Goal: Information Seeking & Learning: Learn about a topic

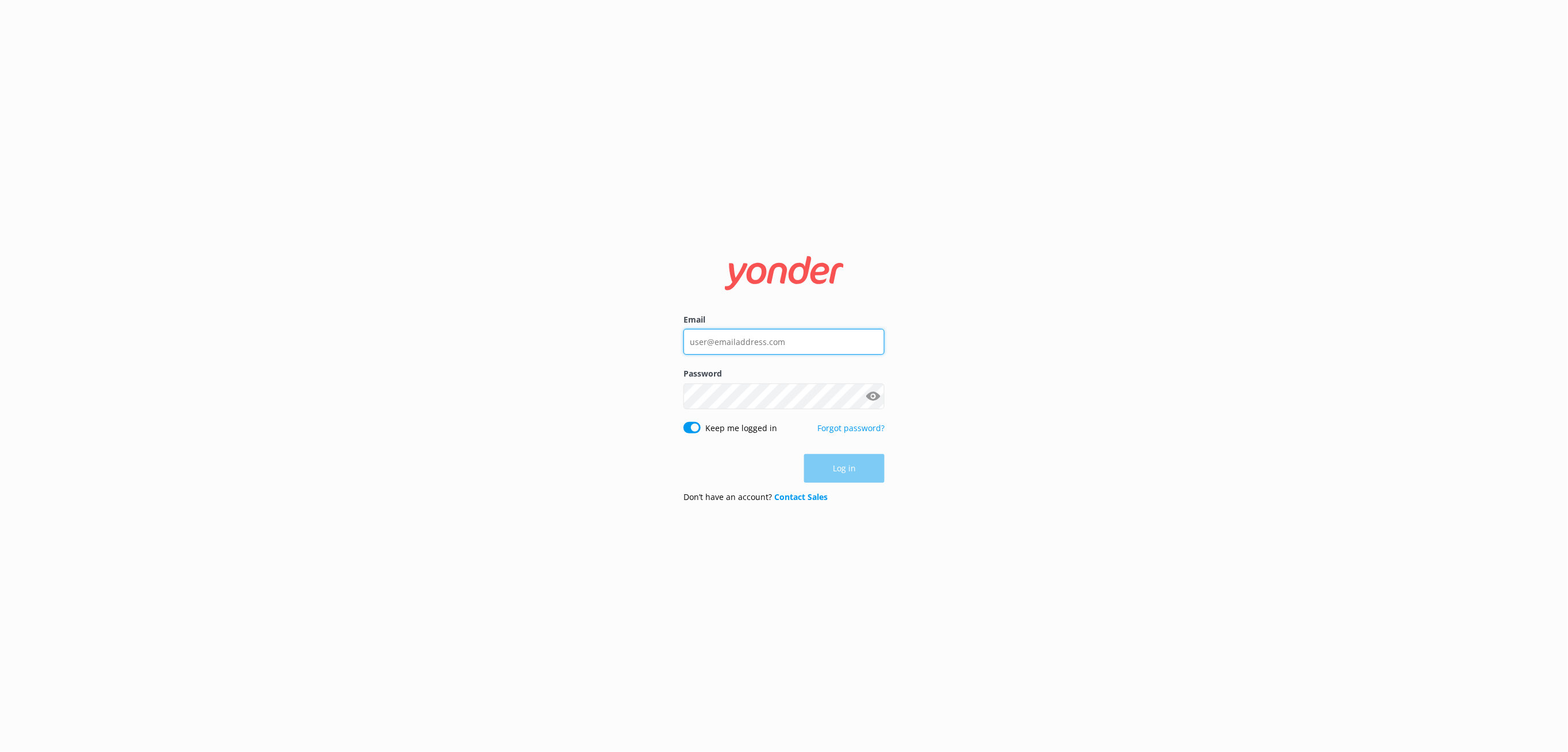
type input "[PERSON_NAME][EMAIL_ADDRESS][DOMAIN_NAME]"
drag, startPoint x: 834, startPoint y: 459, endPoint x: 837, endPoint y: 465, distance: 6.7
click at [834, 460] on div "Log in" at bounding box center [784, 468] width 201 height 29
click at [838, 466] on button "Log in" at bounding box center [844, 469] width 80 height 29
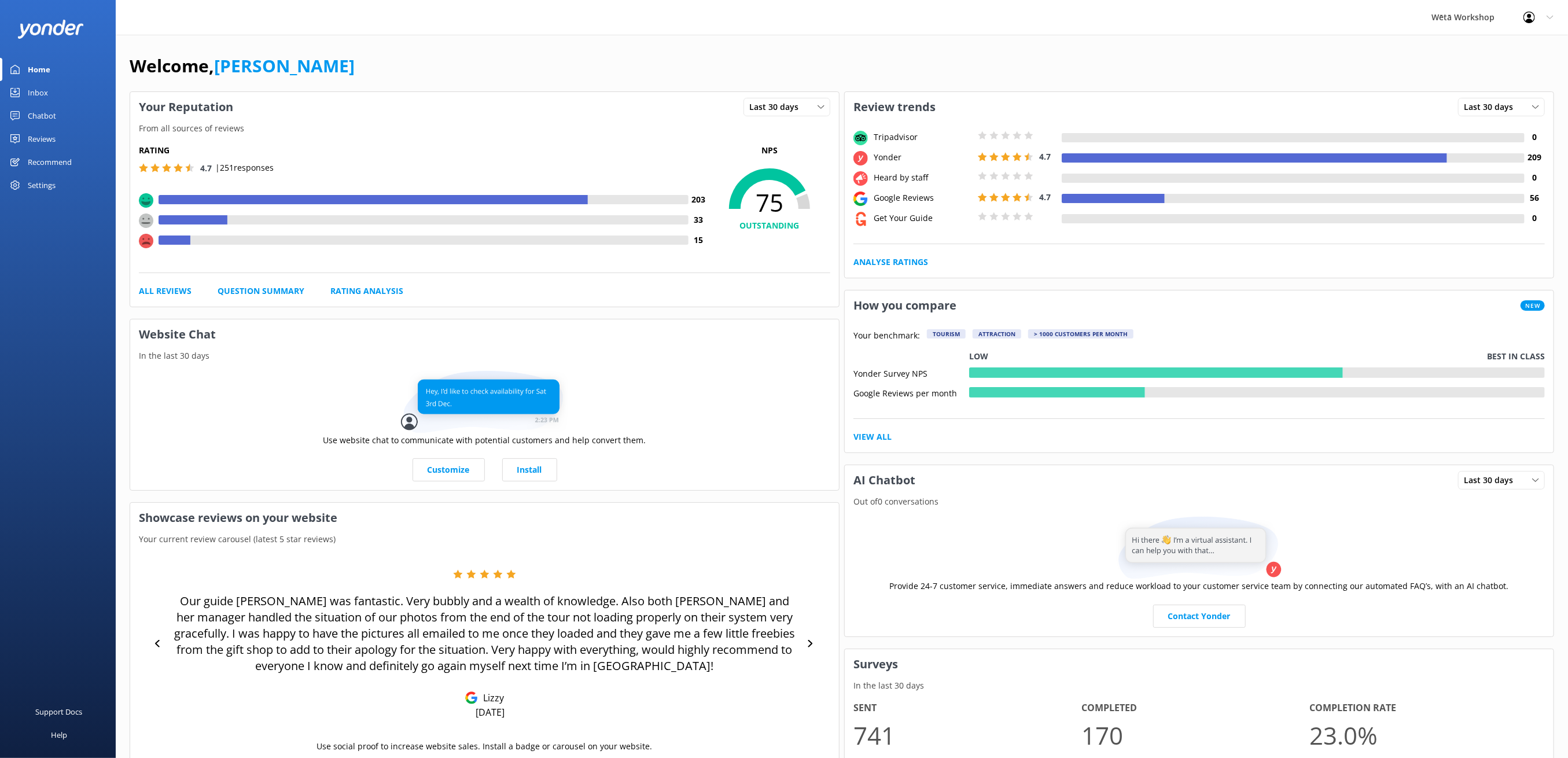
click at [40, 122] on div "Chatbot" at bounding box center [42, 115] width 28 height 23
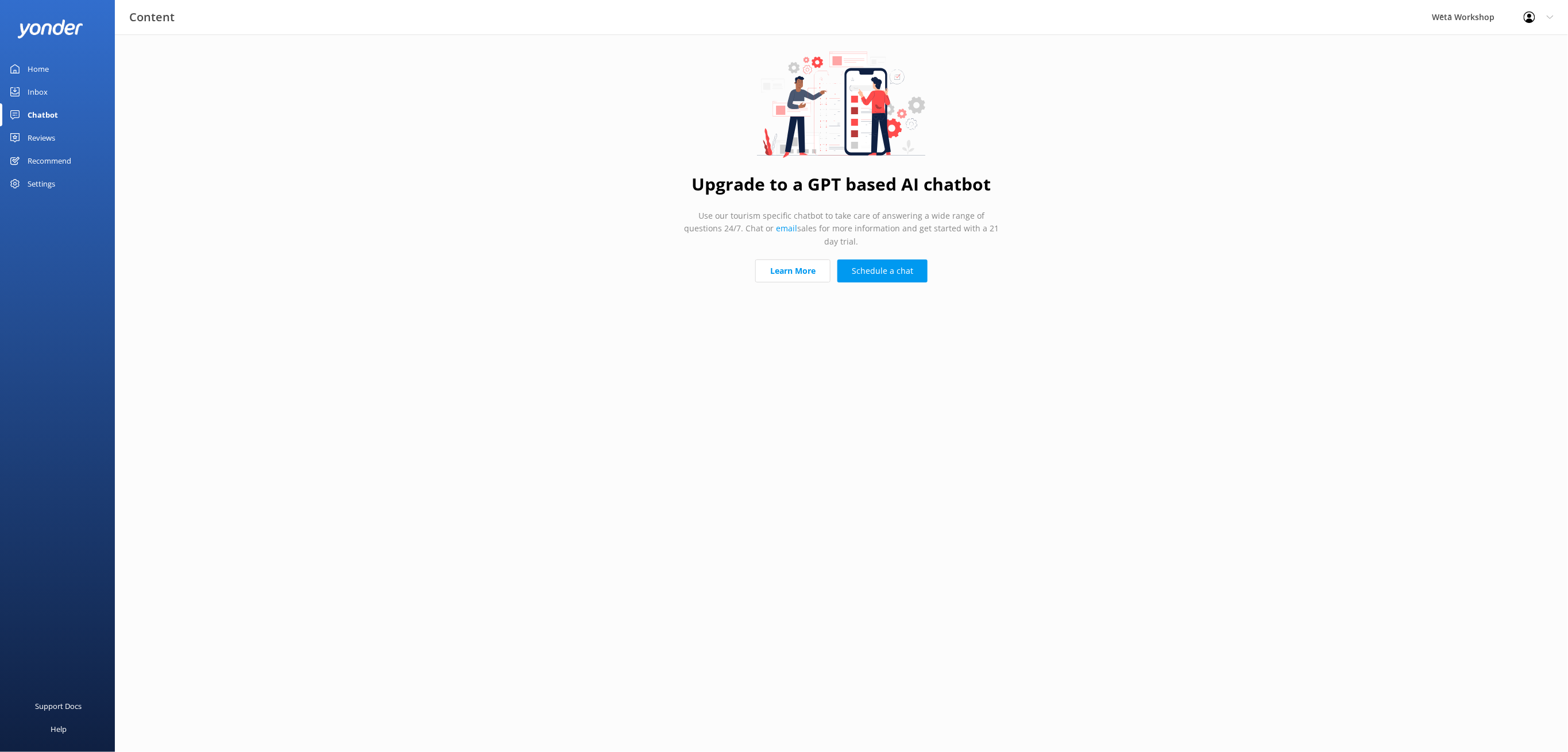
click at [56, 138] on link "Reviews" at bounding box center [57, 138] width 115 height 23
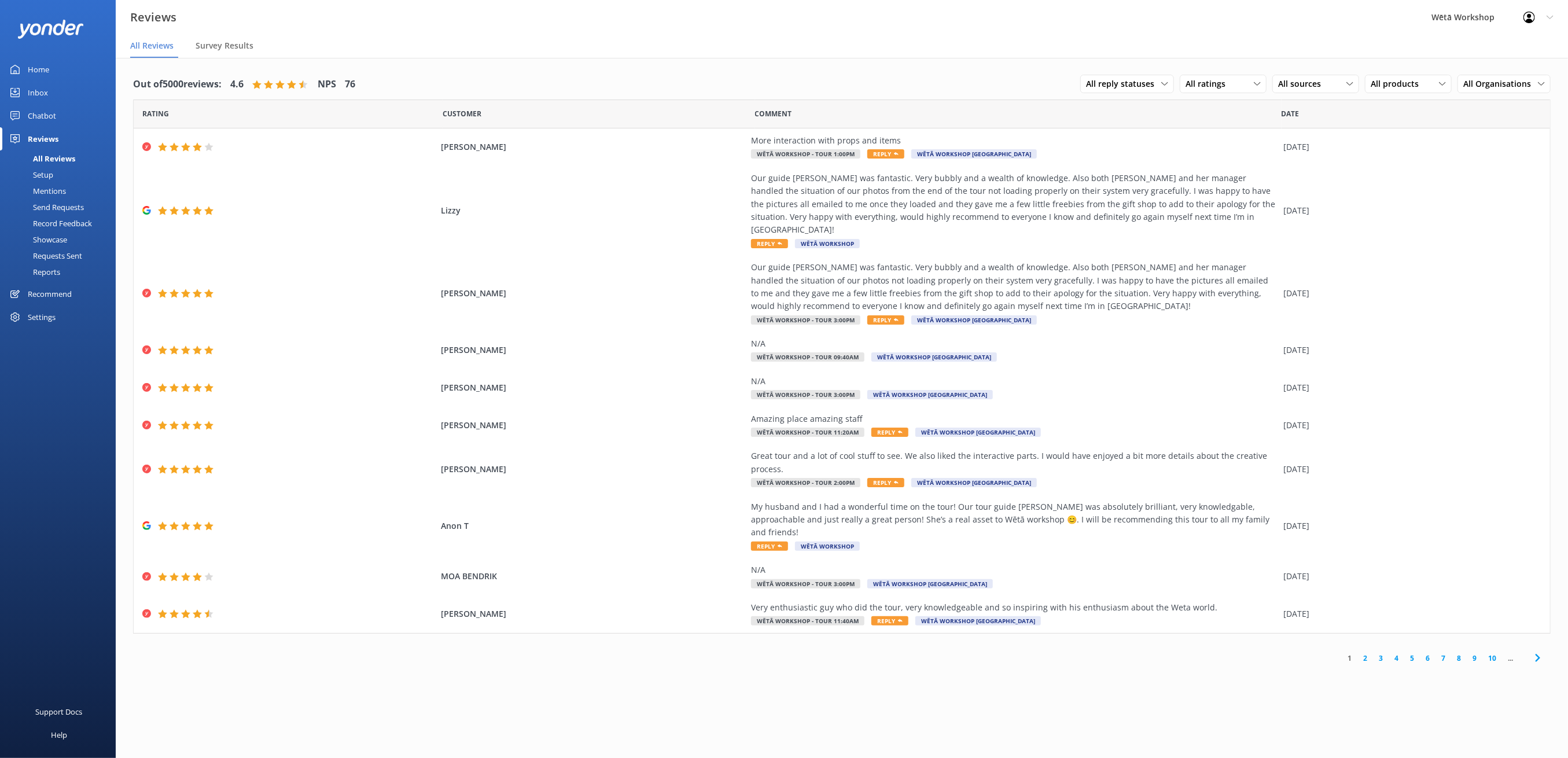
drag, startPoint x: 56, startPoint y: 272, endPoint x: 64, endPoint y: 272, distance: 8.0
click at [56, 272] on div "Reports" at bounding box center [33, 272] width 53 height 16
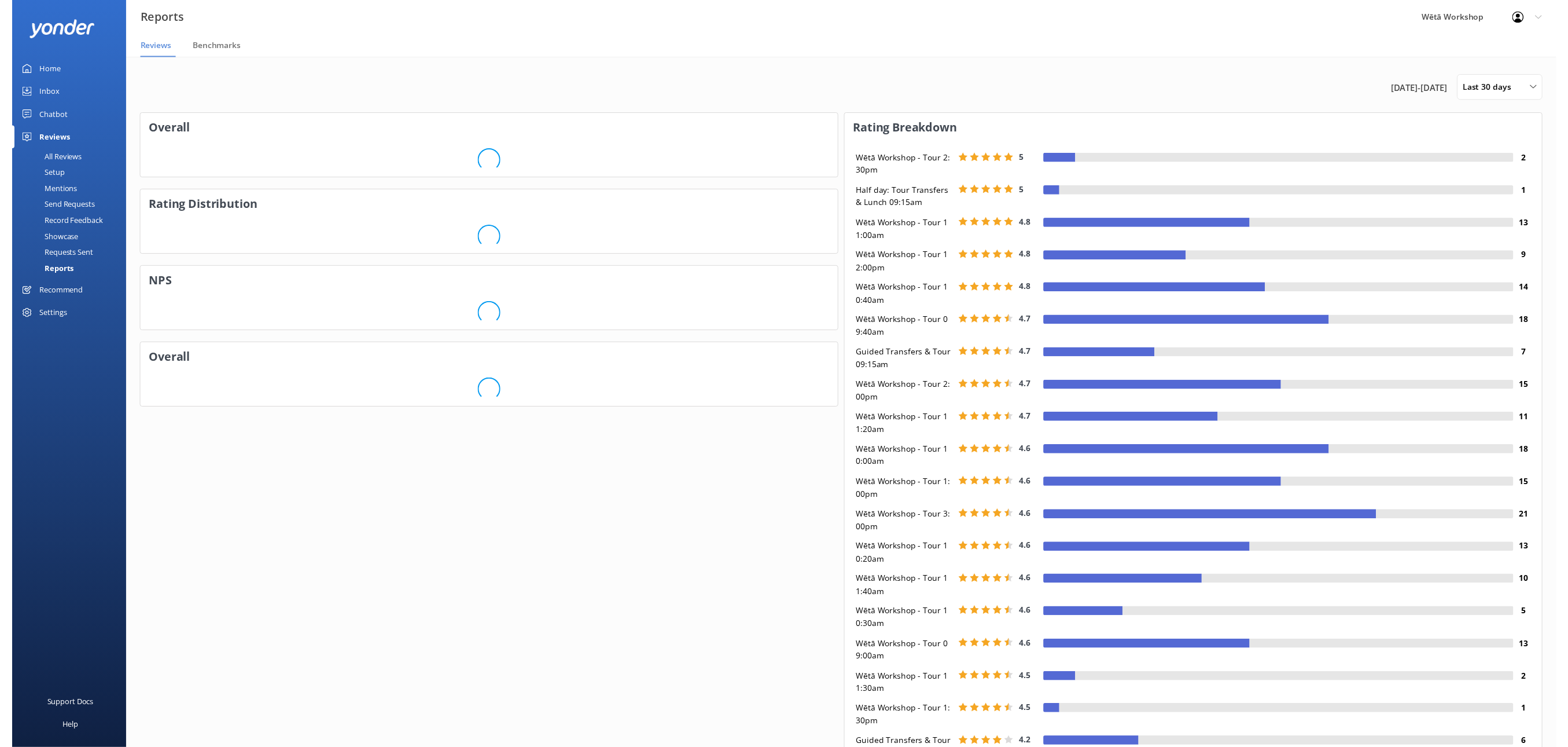
scroll to position [12, 12]
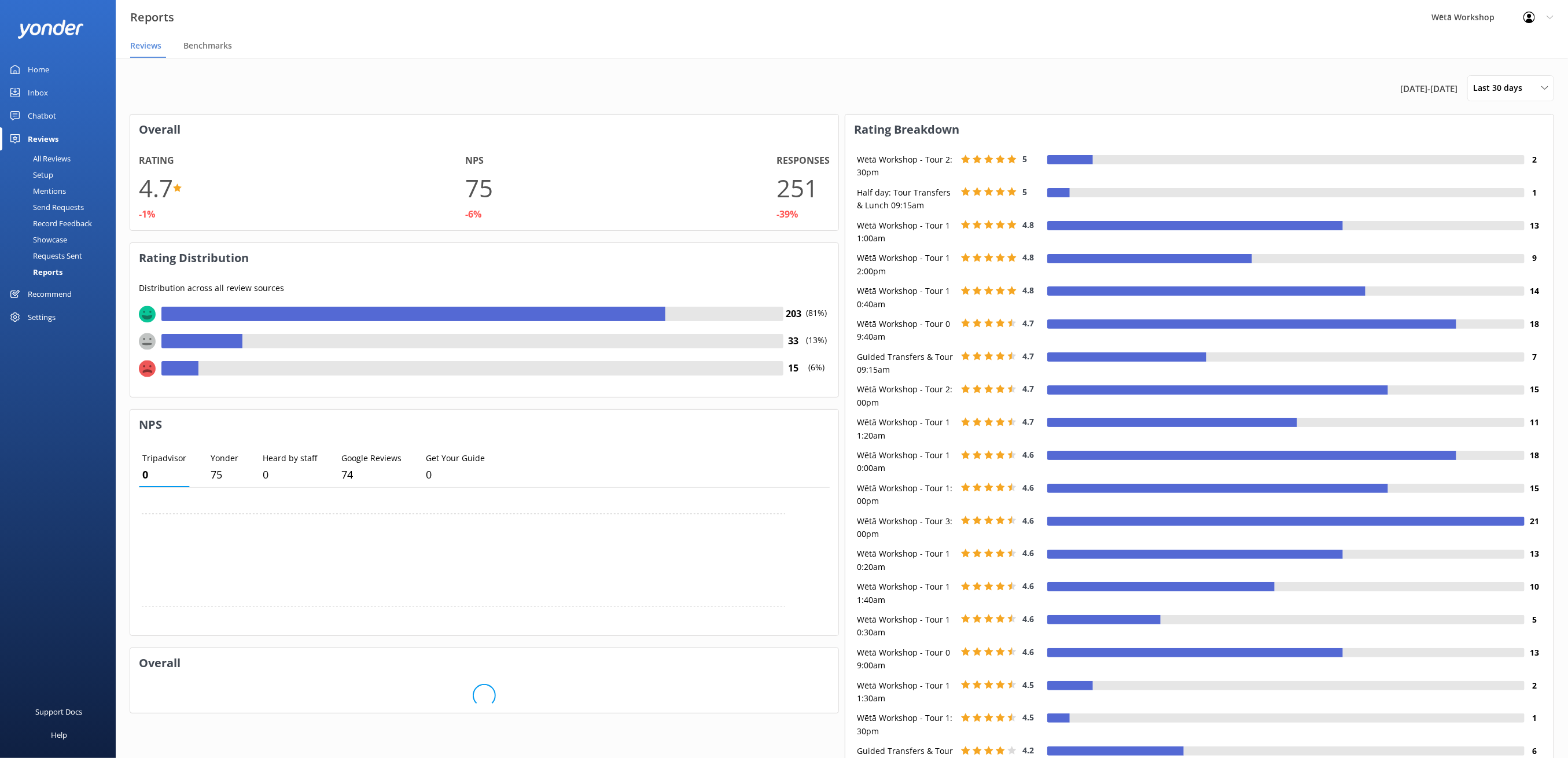
click at [1514, 83] on span "Last 30 days" at bounding box center [1501, 88] width 56 height 13
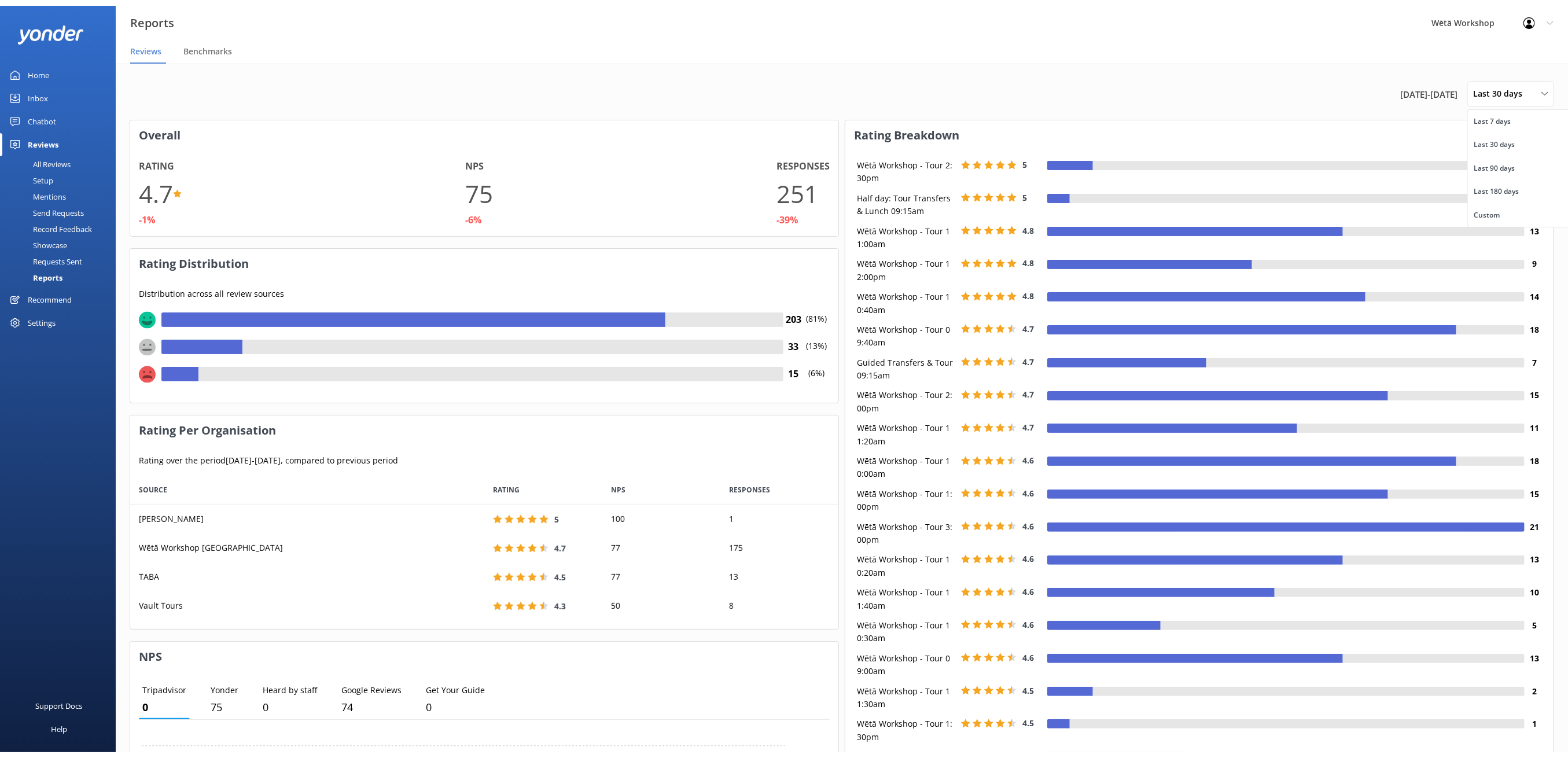
scroll to position [142, 696]
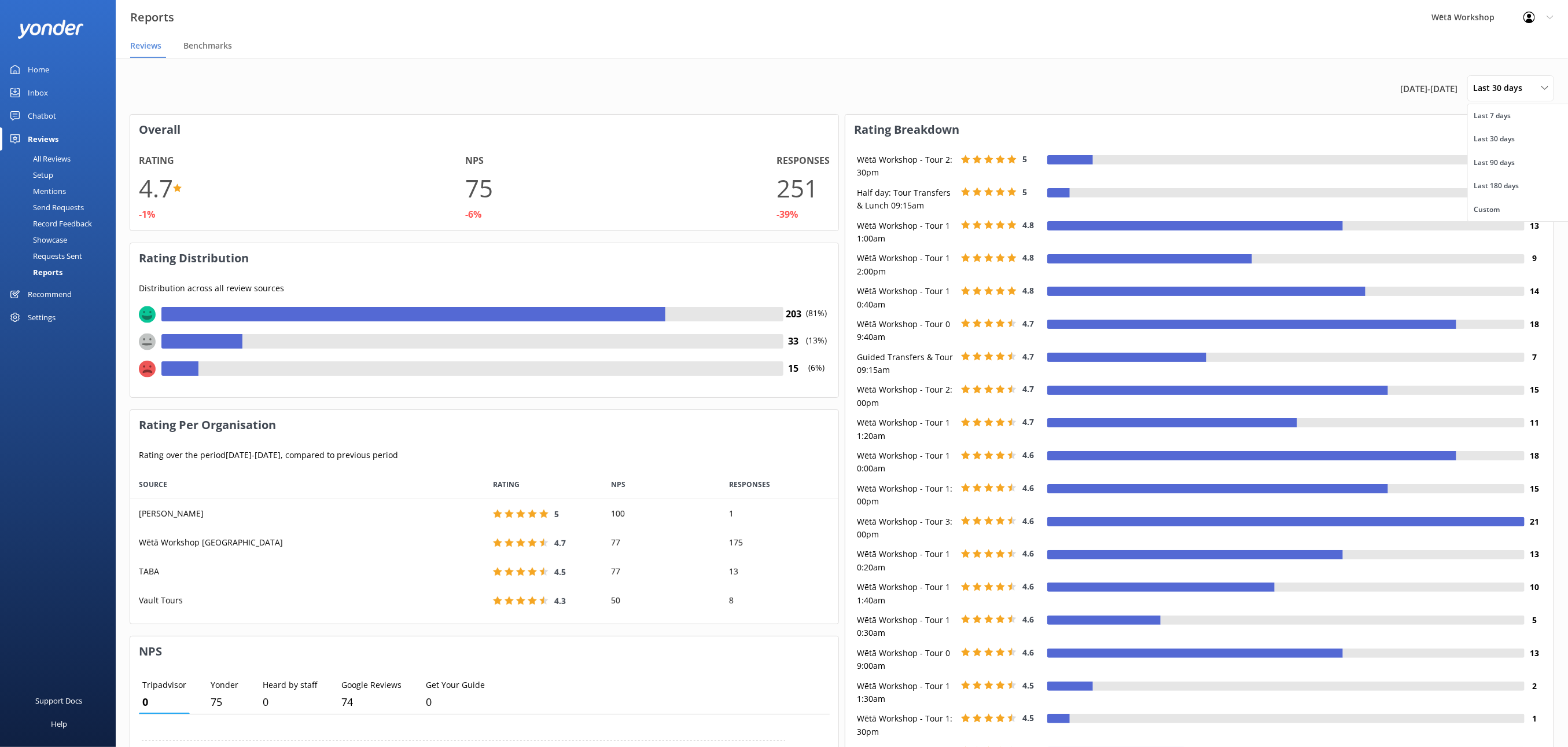
click at [1509, 115] on div "Last 7 days" at bounding box center [1492, 116] width 37 height 12
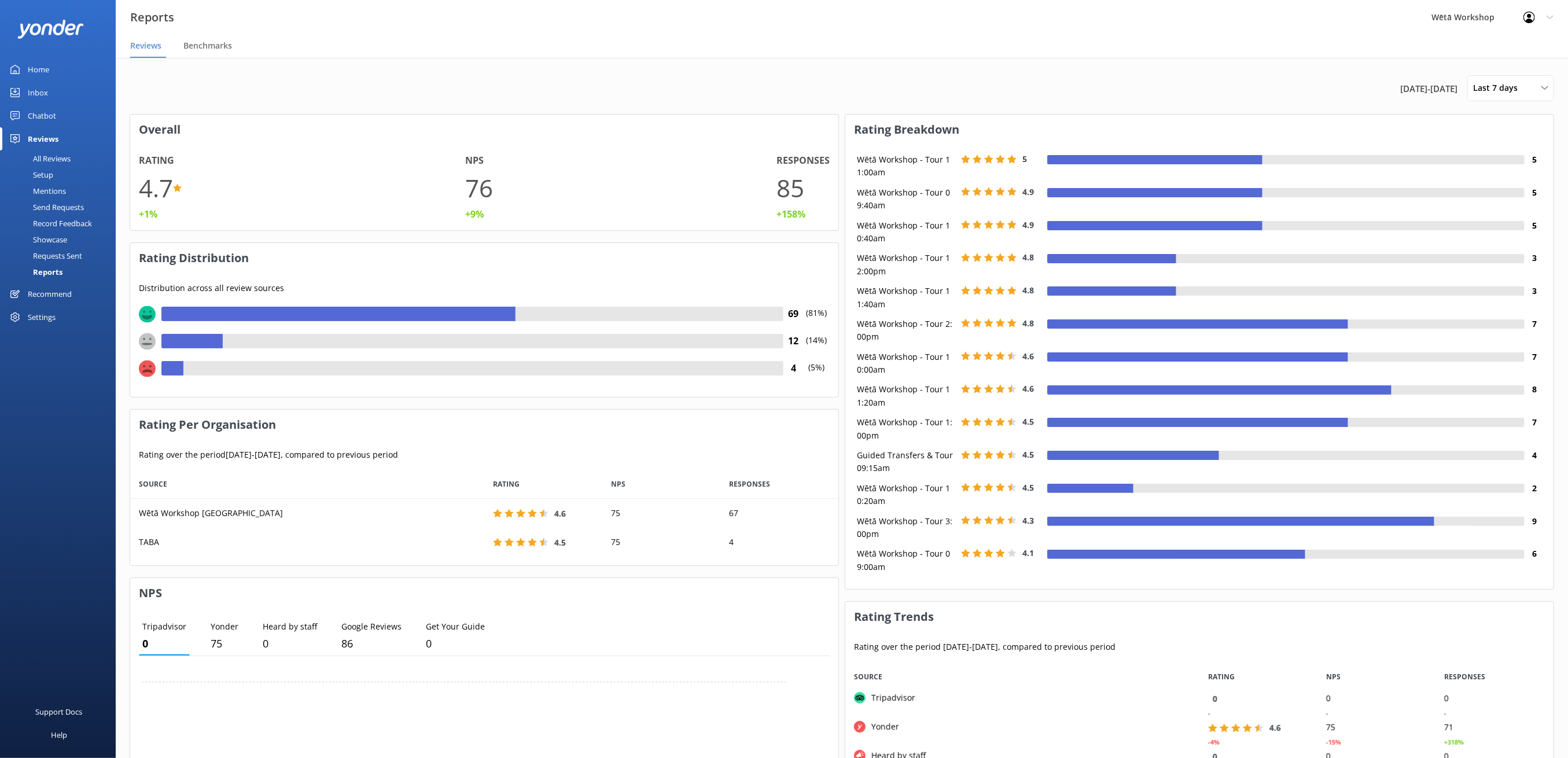
scroll to position [83, 696]
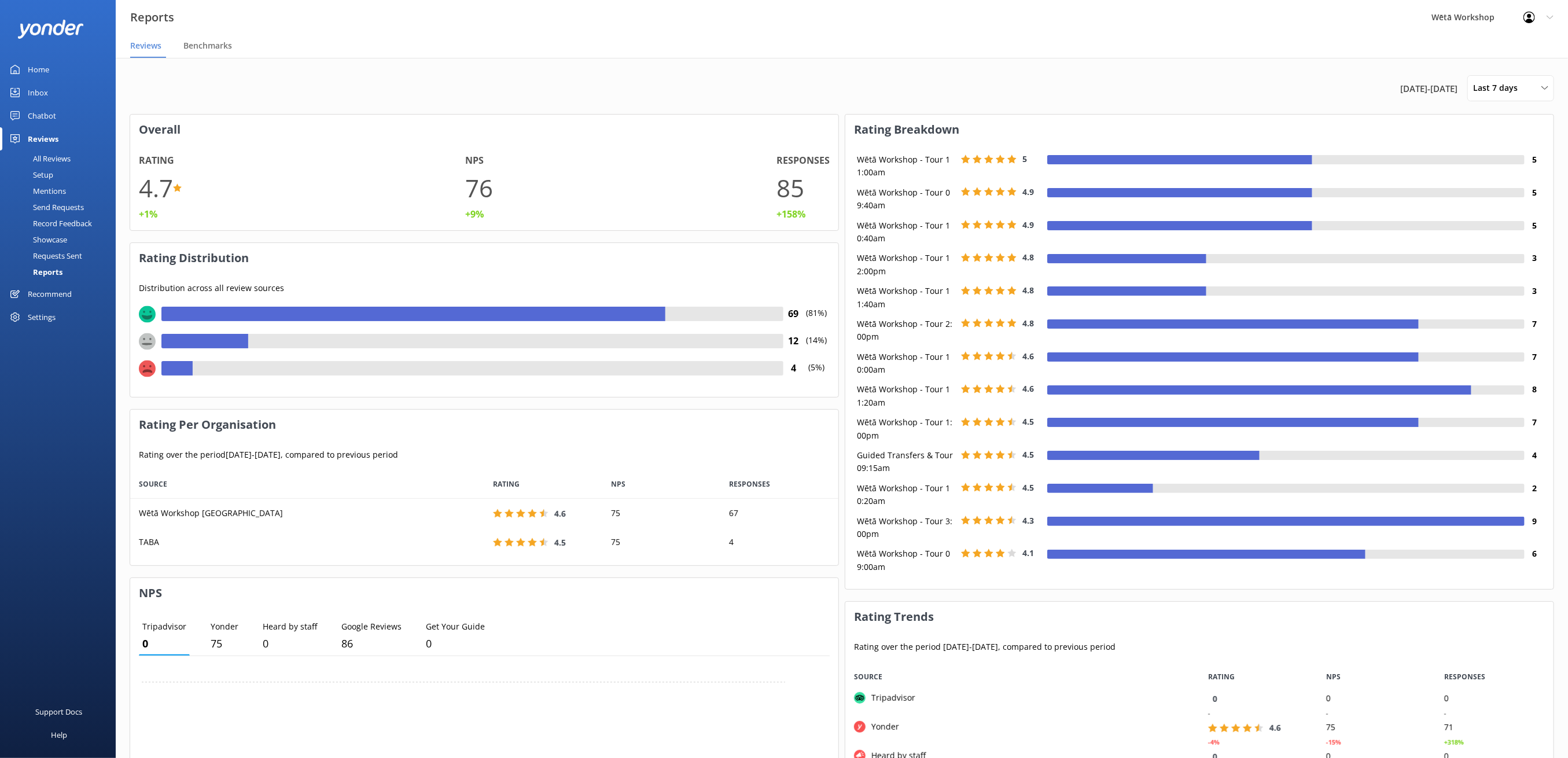
click at [1496, 86] on span "Last 7 days" at bounding box center [1498, 88] width 51 height 13
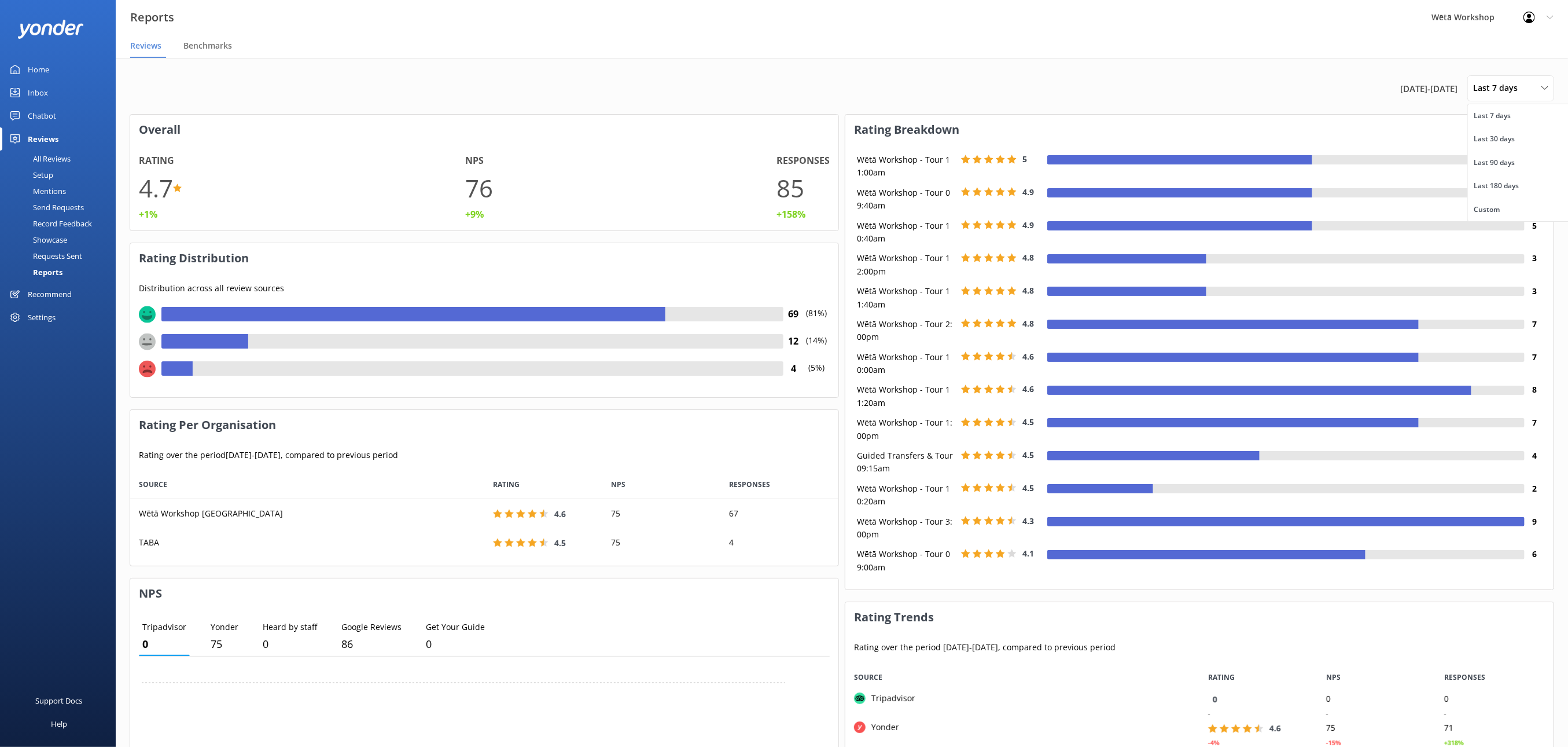
click at [1496, 138] on div "Last 30 days" at bounding box center [1494, 139] width 41 height 12
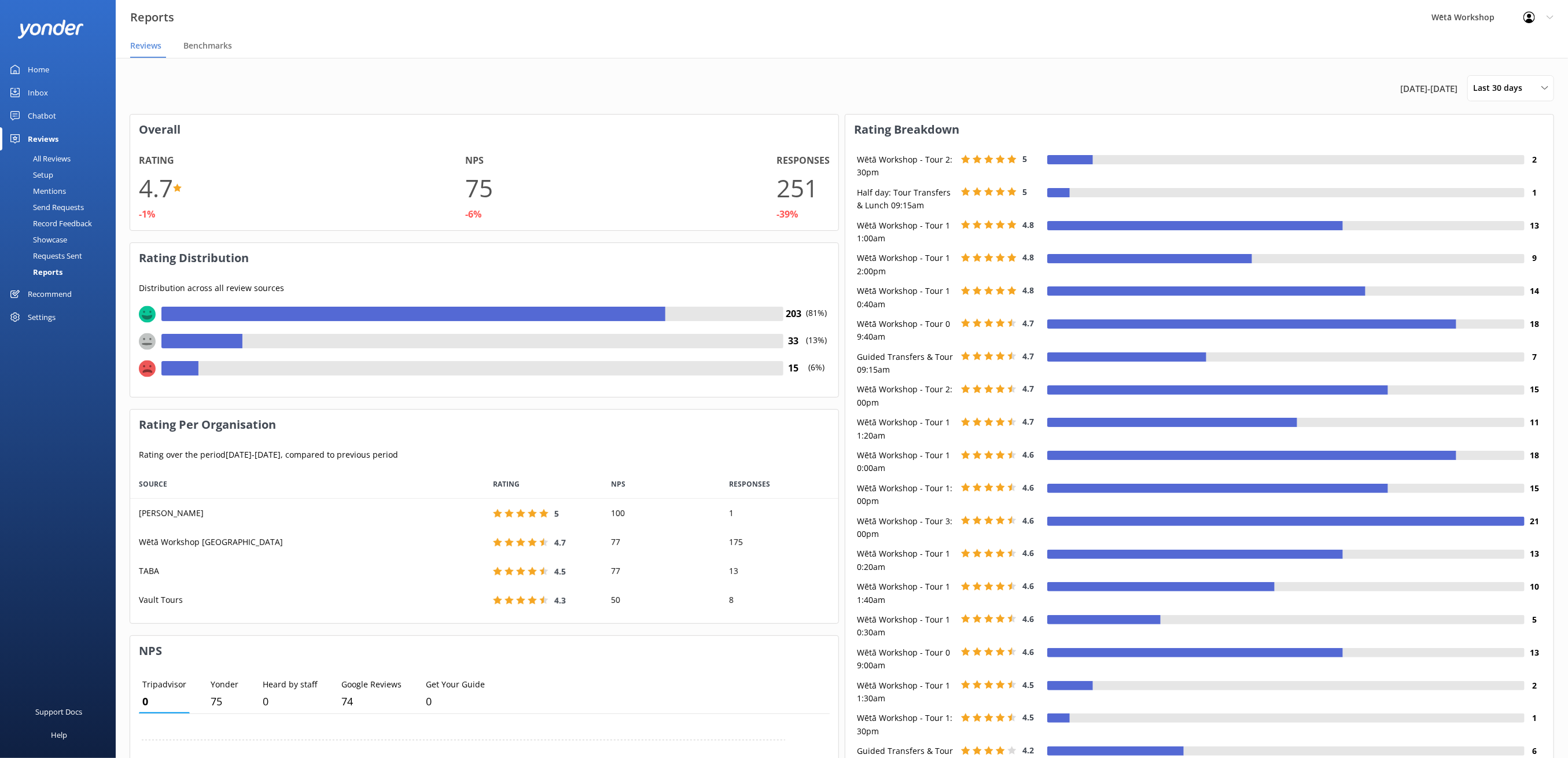
scroll to position [142, 696]
drag, startPoint x: 50, startPoint y: 155, endPoint x: 103, endPoint y: 174, distance: 56.3
click at [50, 155] on div "All Reviews" at bounding box center [39, 159] width 64 height 16
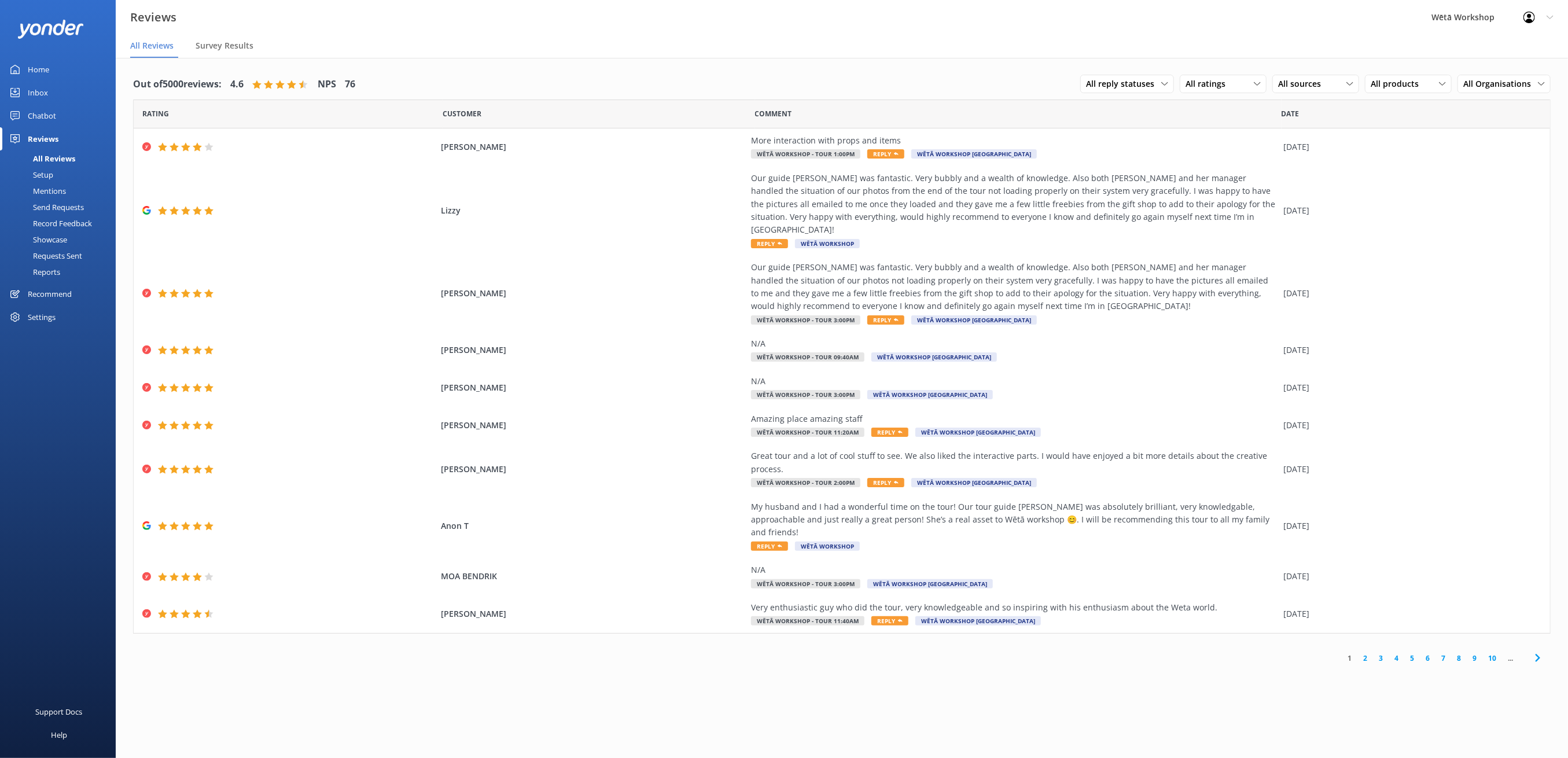
click at [1188, 84] on span "All ratings" at bounding box center [1209, 83] width 47 height 13
click at [1097, 85] on span "All reply statuses" at bounding box center [1123, 83] width 75 height 13
click at [1195, 87] on span "All ratings" at bounding box center [1209, 83] width 47 height 13
click at [1200, 130] on div "Promoters" at bounding box center [1223, 131] width 52 height 12
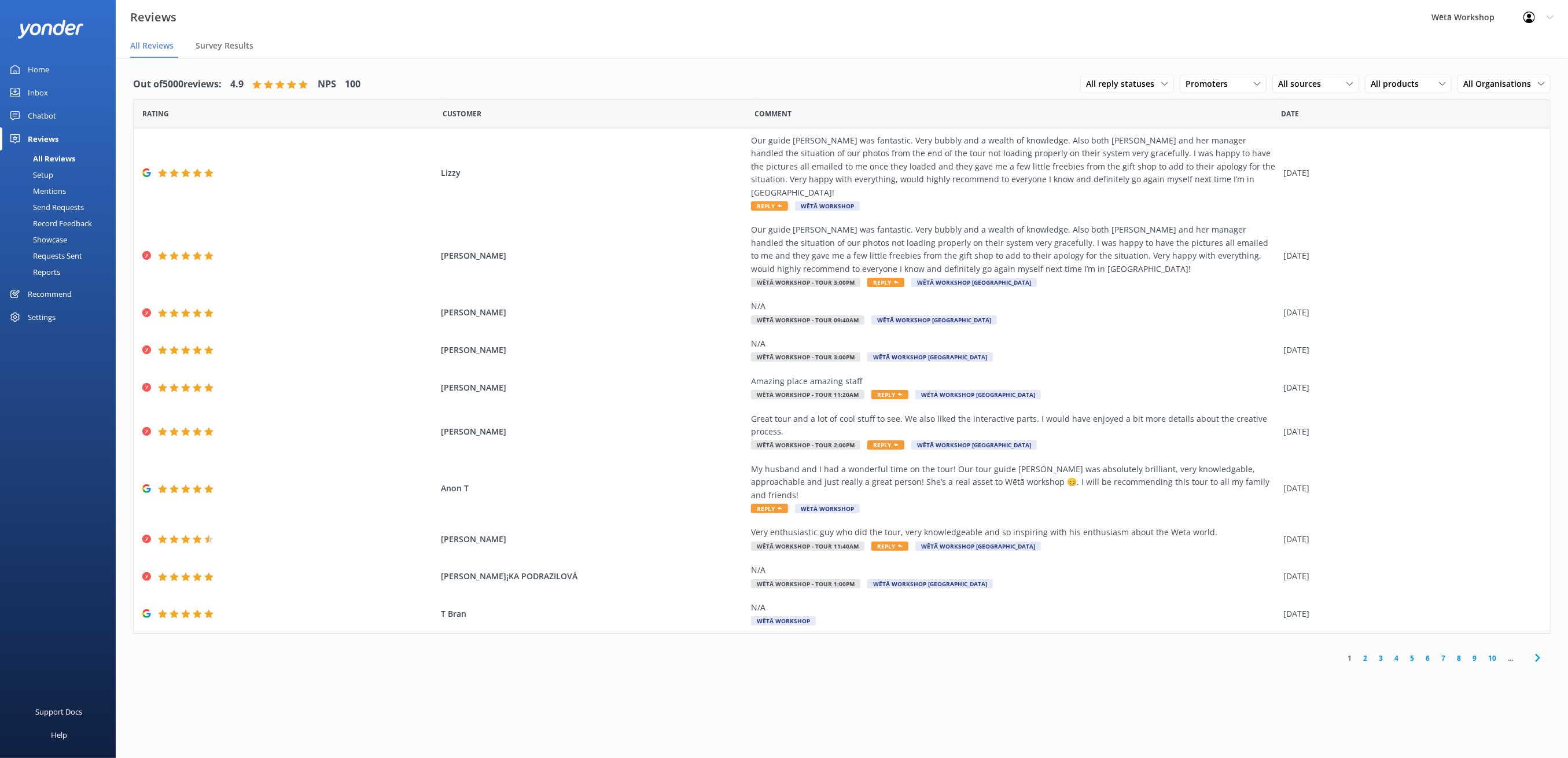
click at [1362, 653] on link "2" at bounding box center [1365, 659] width 16 height 11
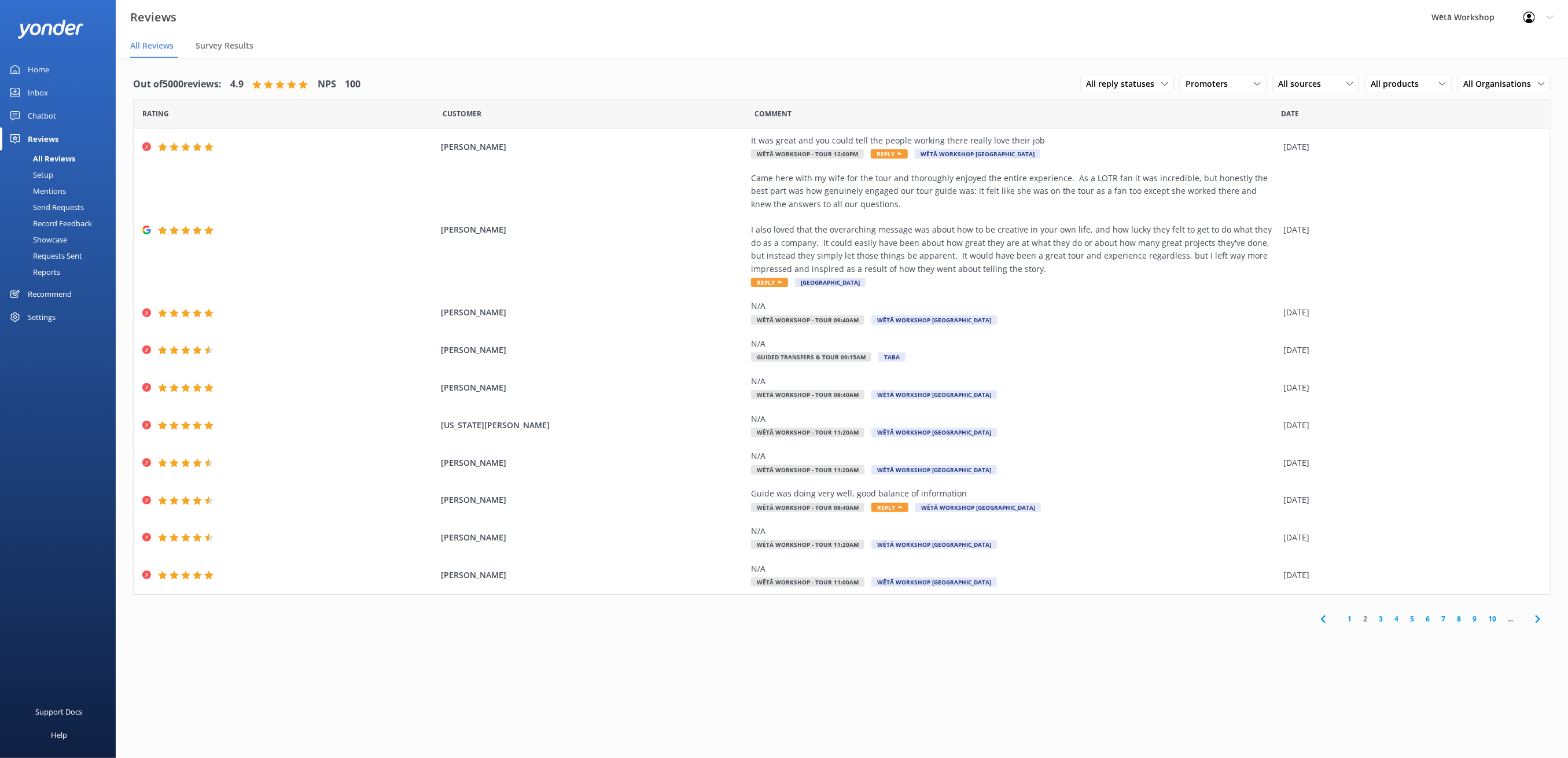
click at [1382, 618] on link "3" at bounding box center [1380, 619] width 16 height 11
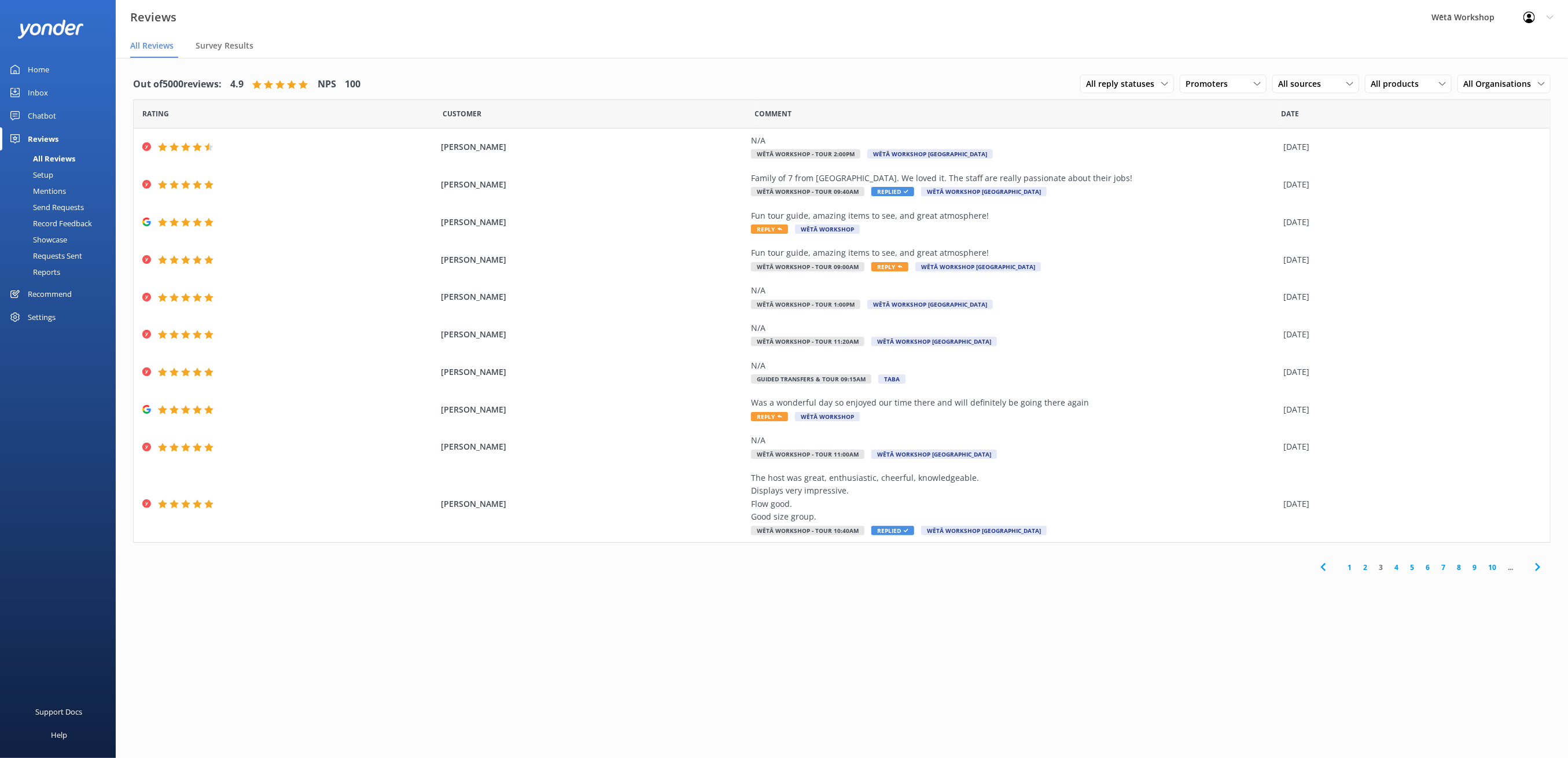
click at [1395, 566] on link "4" at bounding box center [1396, 567] width 16 height 11
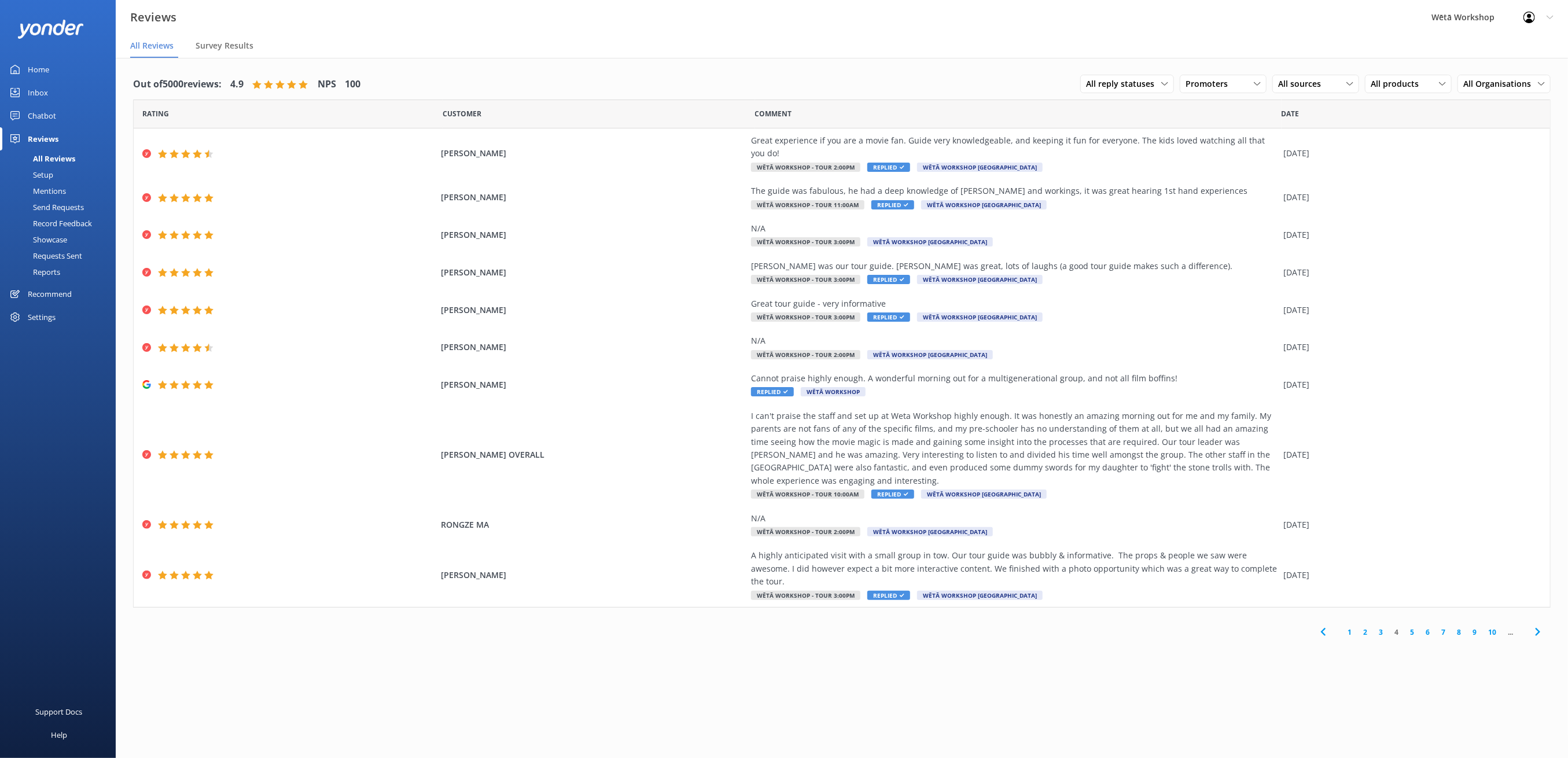
click at [1007, 421] on div "I can't praise the staff and set up at Weta Workshop highly enough. It was hone…" at bounding box center [1014, 448] width 527 height 77
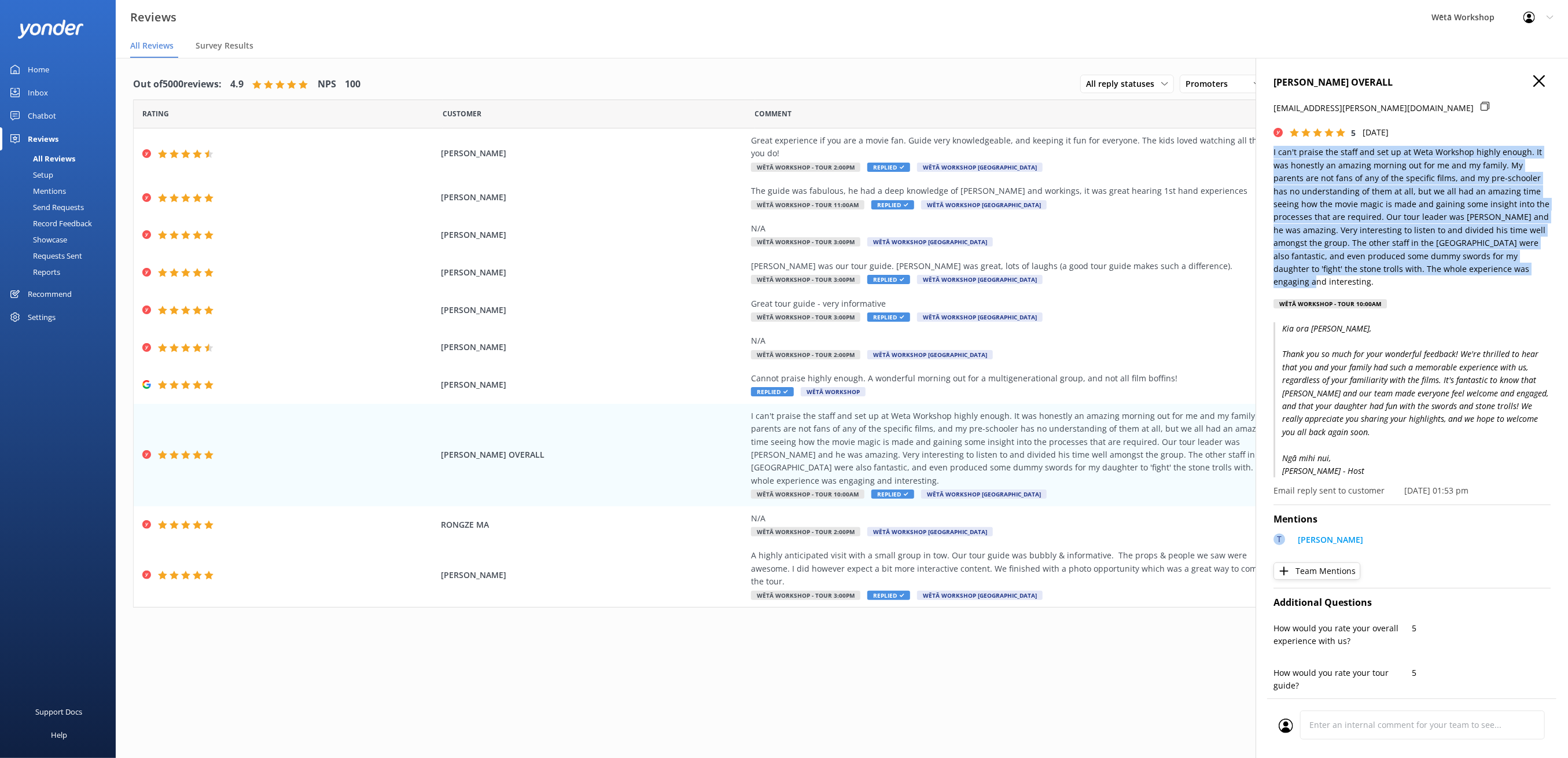
drag, startPoint x: 1319, startPoint y: 281, endPoint x: 1265, endPoint y: 156, distance: 136.2
click at [1265, 156] on div "[PERSON_NAME] OVERALL [EMAIL_ADDRESS][PERSON_NAME][DOMAIN_NAME] 5 [DATE] I can'…" at bounding box center [1411, 437] width 312 height 758
copy p "I can't praise the staff and set up at Weta Workshop highly enough. It was hone…"
click at [21, 378] on div "Home Inbox Chatbot Reviews All Reviews Setup Mentions Send Requests Record Feed…" at bounding box center [58, 189] width 116 height 379
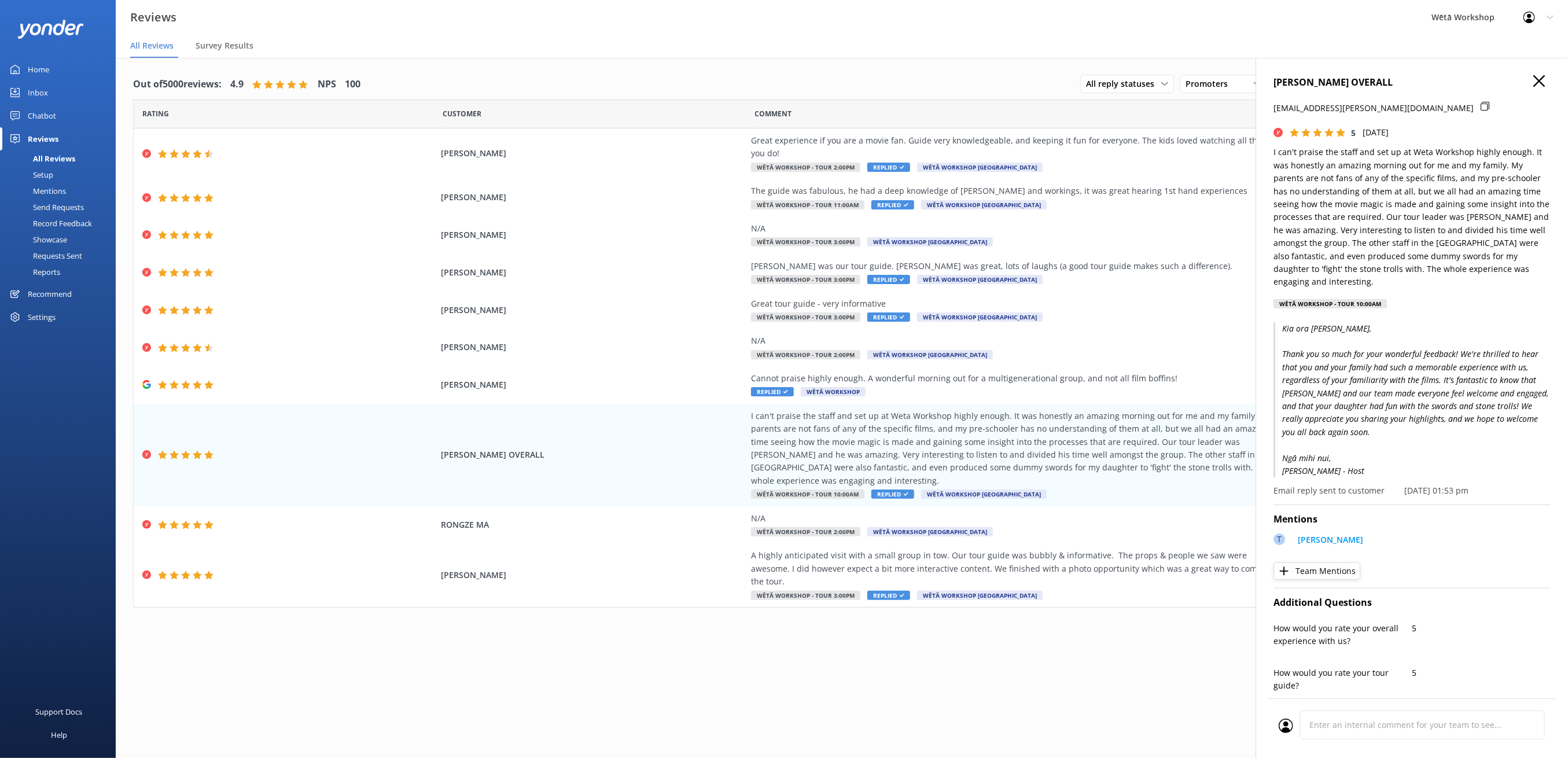
click at [1533, 83] on use "button" at bounding box center [1539, 81] width 12 height 12
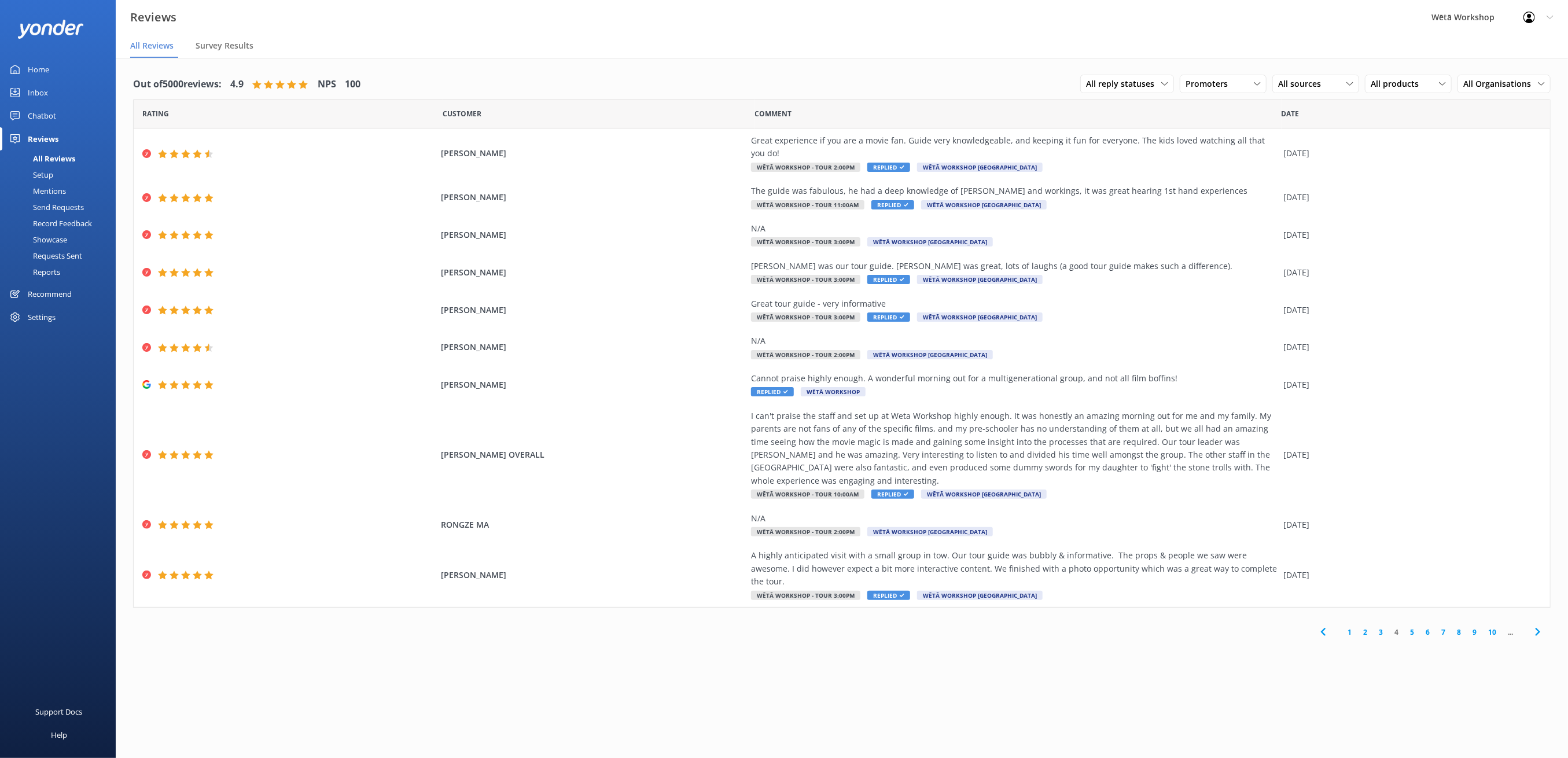
click at [1363, 627] on link "2" at bounding box center [1365, 632] width 16 height 11
